Goal: Ask a question

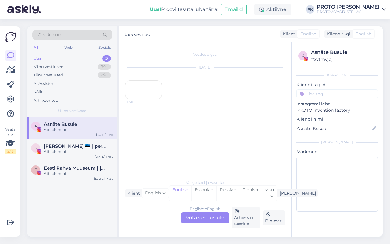
click at [63, 60] on div "Uus 3" at bounding box center [72, 58] width 80 height 9
click at [64, 63] on div "Minu vestlused 99+" at bounding box center [72, 67] width 80 height 9
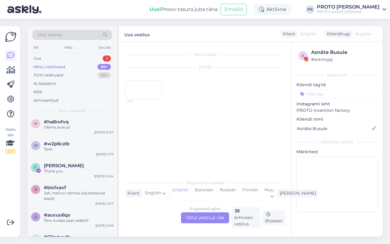
scroll to position [609, 0]
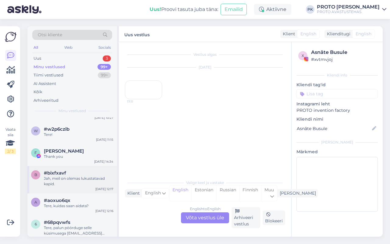
click at [54, 177] on div "Jah, meil on olemas lukustatavad kapid." at bounding box center [78, 181] width 69 height 11
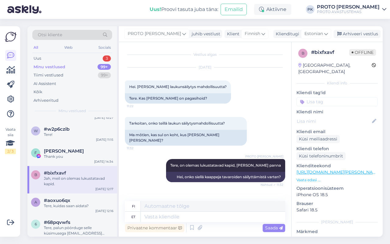
scroll to position [61, 0]
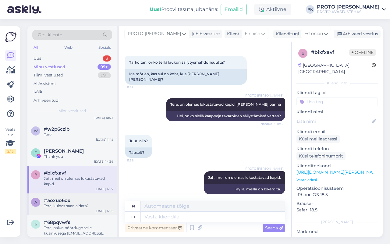
click at [71, 203] on div "Tere, kuidas saan aidata?" at bounding box center [78, 205] width 69 height 5
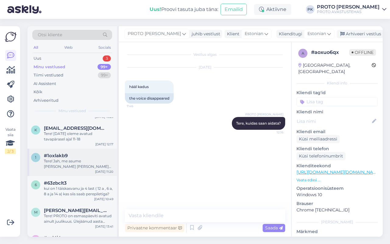
scroll to position [990, 0]
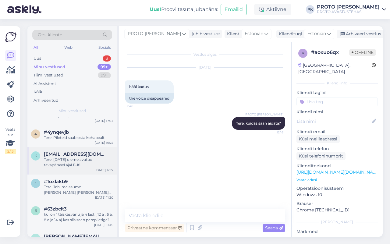
click at [76, 157] on div "Tere! [DATE] oleme avatud tavapärasel ajal 11-18" at bounding box center [78, 162] width 69 height 11
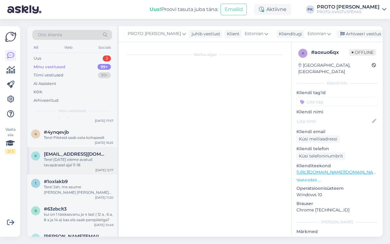
scroll to position [11, 0]
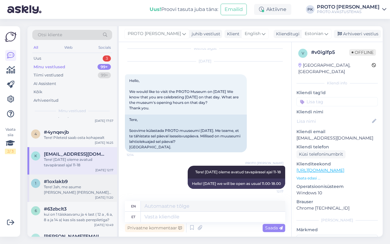
click at [85, 184] on div "Tere! Jah, me asume [PERSON_NAME] [PERSON_NAME] aadress on Peetri 10" at bounding box center [78, 189] width 69 height 11
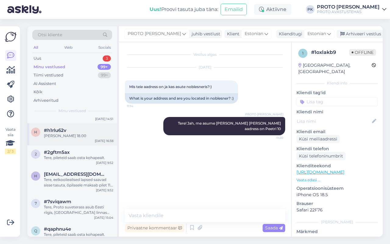
scroll to position [0, 0]
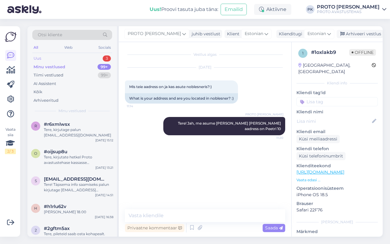
click at [61, 61] on div "Uus 3" at bounding box center [72, 58] width 80 height 9
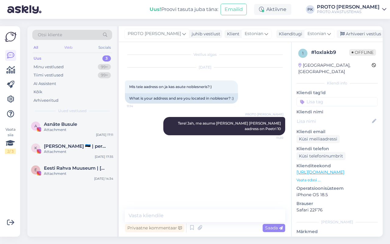
click at [66, 46] on div "Web" at bounding box center [68, 48] width 11 height 8
